Goal: Information Seeking & Learning: Check status

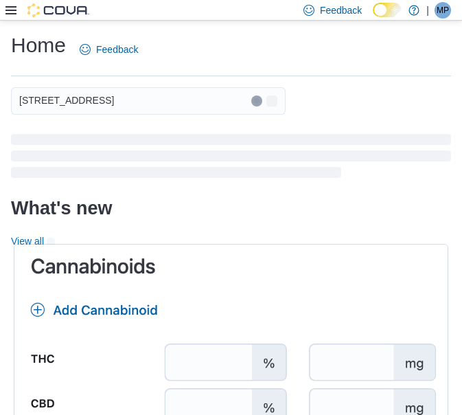
click at [10, 8] on icon at bounding box center [10, 10] width 11 height 11
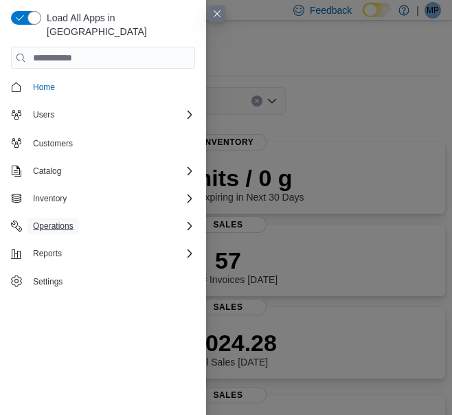
click at [57, 220] on span "Operations" at bounding box center [53, 225] width 41 height 11
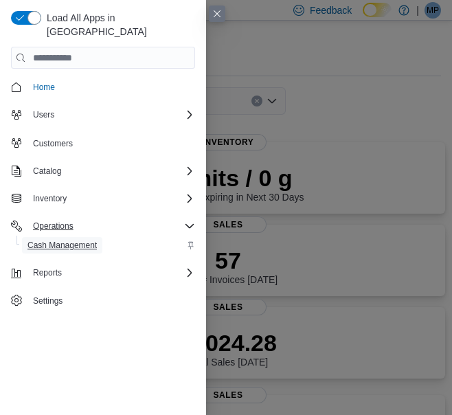
click at [65, 240] on span "Cash Management" at bounding box center [61, 245] width 69 height 11
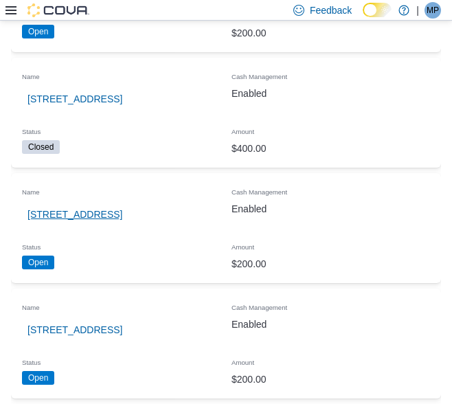
scroll to position [253, 0]
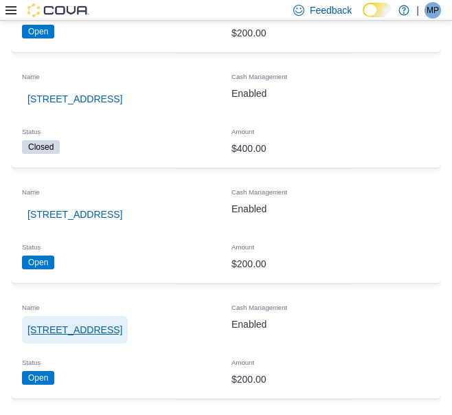
click at [80, 323] on span "[STREET_ADDRESS]" at bounding box center [74, 330] width 95 height 14
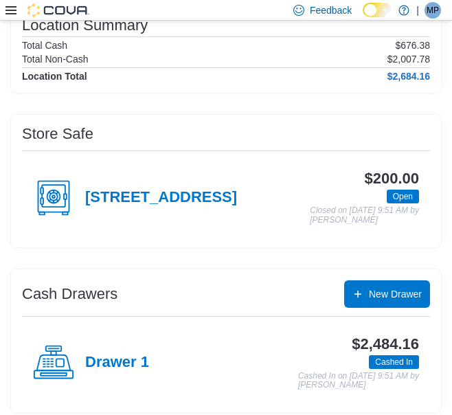
scroll to position [136, 0]
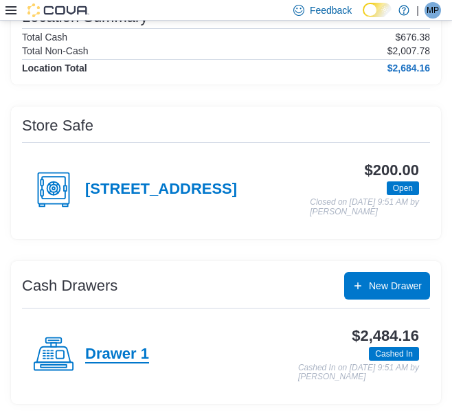
click at [113, 356] on h4 "Drawer 1" at bounding box center [117, 354] width 64 height 18
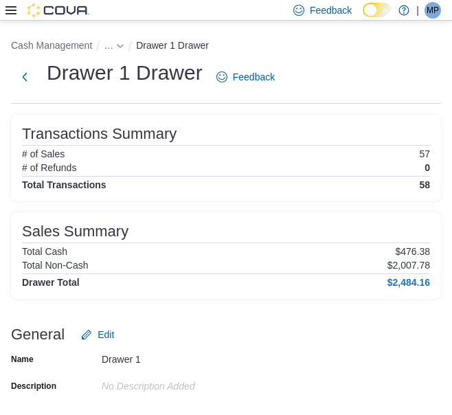
click at [62, 10] on img at bounding box center [58, 10] width 62 height 14
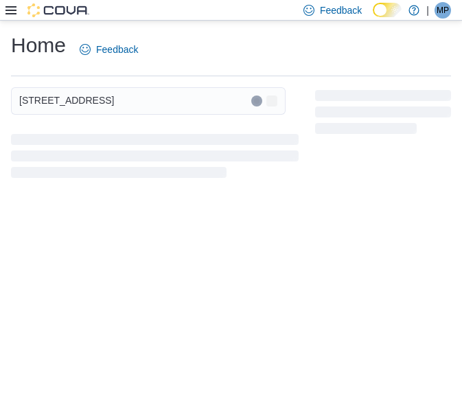
click at [166, 105] on div "[STREET_ADDRESS]" at bounding box center [148, 100] width 275 height 27
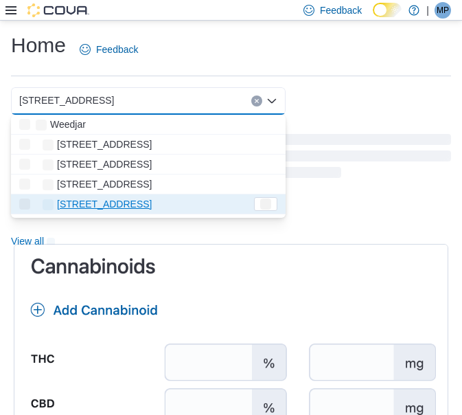
click at [330, 100] on div "809 Yonge St Combo box. Selected. 809 Yonge St. Press Backspace to delete 809 Y…" at bounding box center [231, 100] width 440 height 27
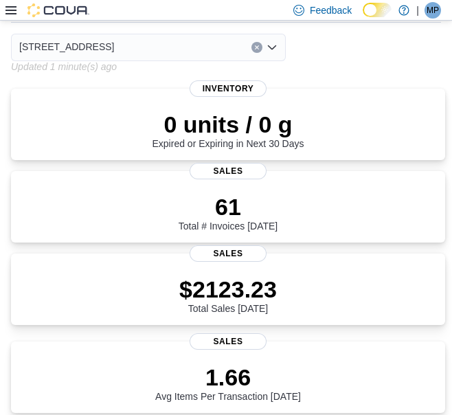
scroll to position [137, 0]
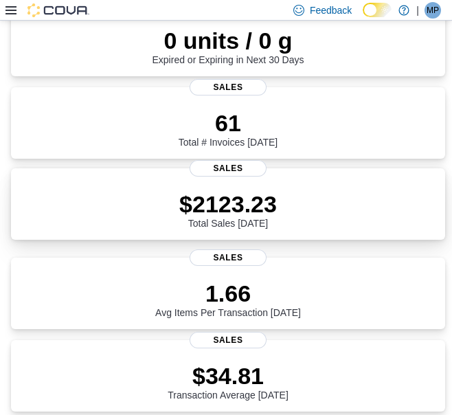
click at [235, 216] on p "$2123.23" at bounding box center [228, 203] width 98 height 27
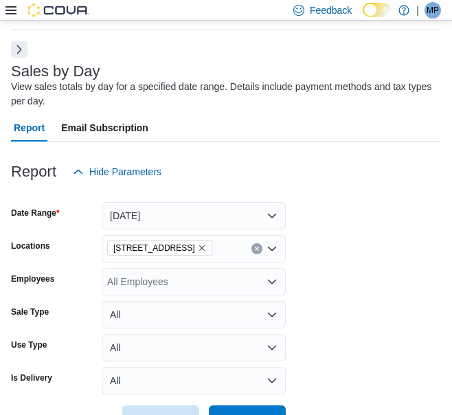
scroll to position [183, 0]
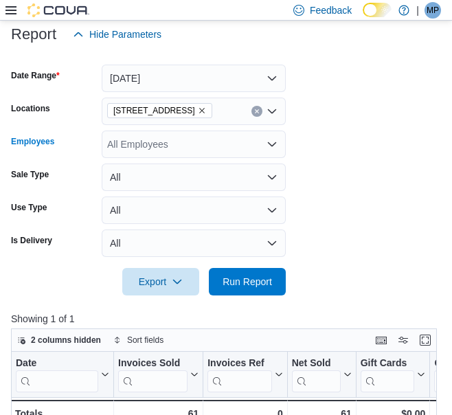
click at [153, 149] on div "All Employees" at bounding box center [194, 143] width 184 height 27
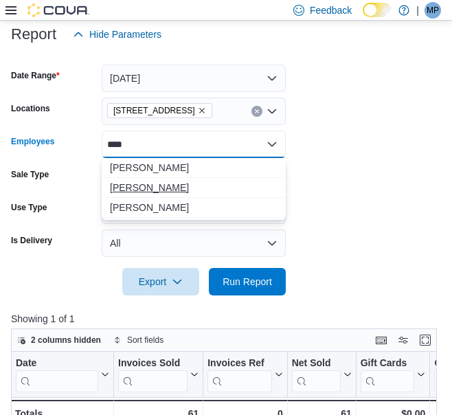
type input "****"
click at [149, 179] on button "[PERSON_NAME]" at bounding box center [194, 188] width 184 height 20
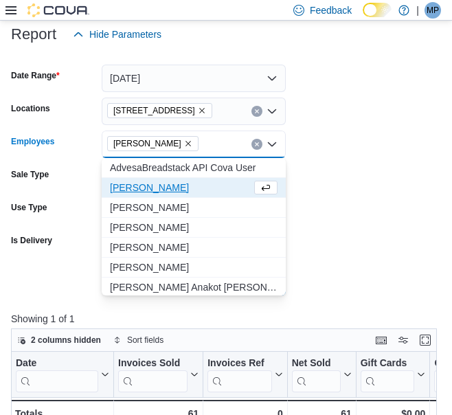
click at [377, 155] on form "Date Range [DATE] Locations [STREET_ADDRESS][GEOGRAPHIC_DATA] [PERSON_NAME] Com…" at bounding box center [226, 171] width 430 height 247
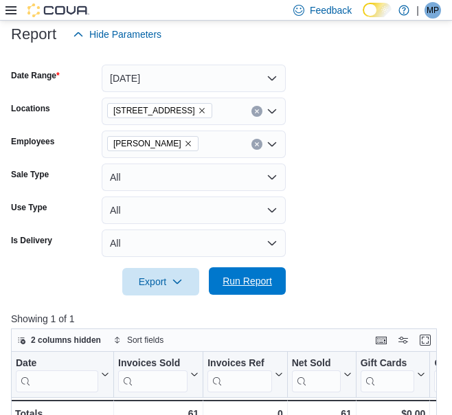
click at [279, 279] on button "Run Report" at bounding box center [247, 280] width 77 height 27
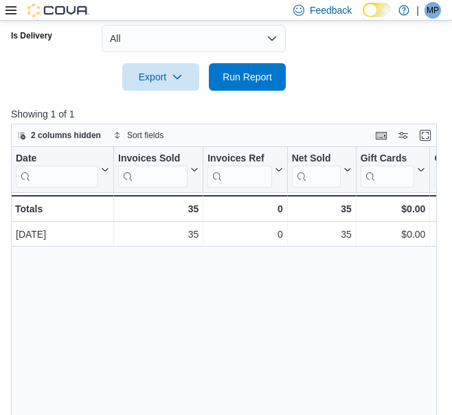
scroll to position [389, 0]
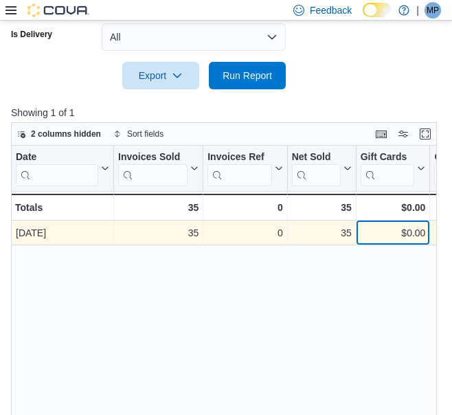
click at [390, 222] on div "$0.00 - Gift Card Sales, column 5, row 1" at bounding box center [393, 232] width 74 height 25
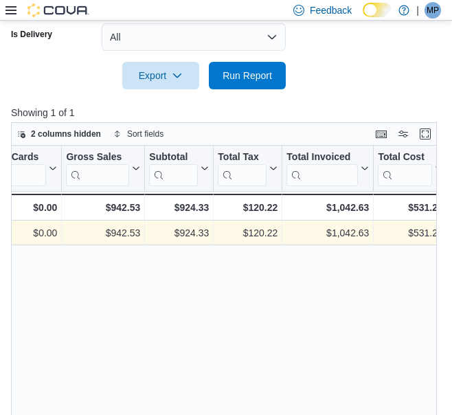
scroll to position [0, 452]
